Goal: Task Accomplishment & Management: Use online tool/utility

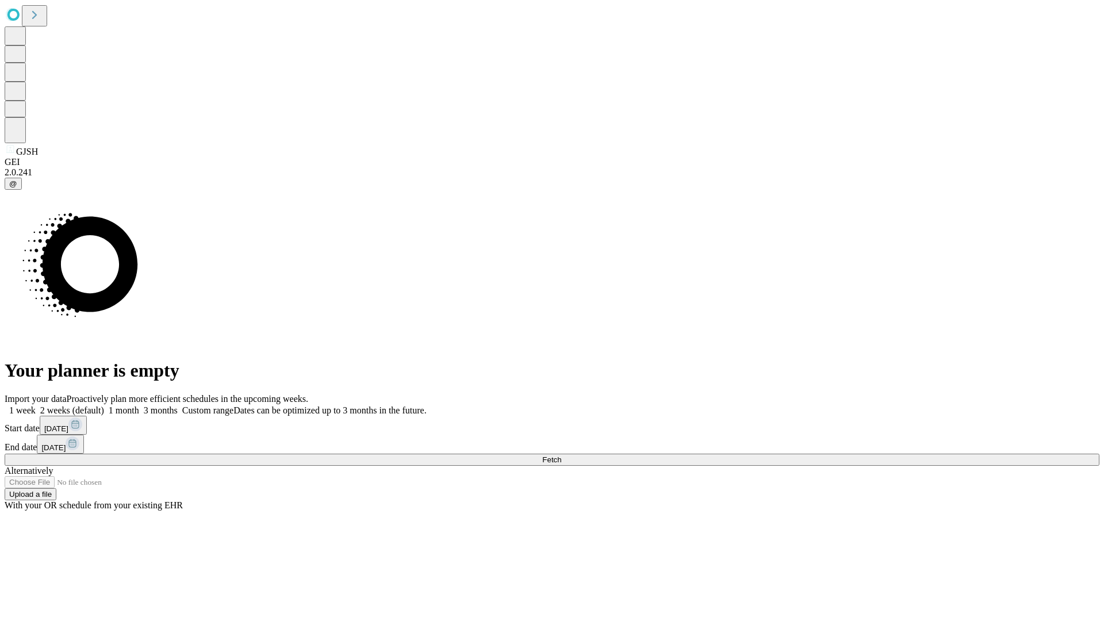
click at [561, 455] on span "Fetch" at bounding box center [551, 459] width 19 height 9
